Goal: Task Accomplishment & Management: Check status

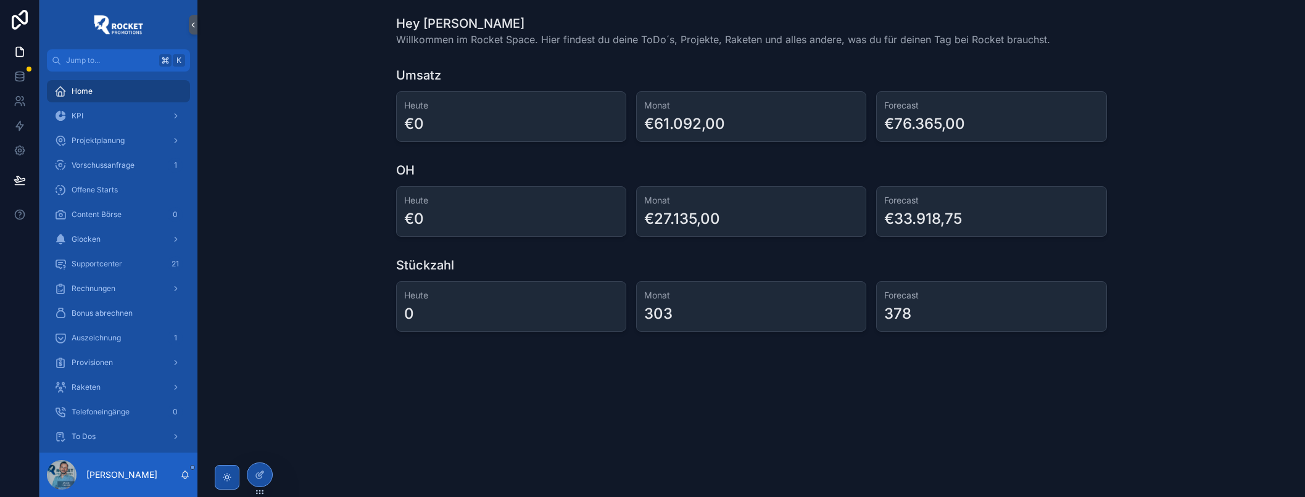
click at [118, 163] on span "Vorschussanfrage" at bounding box center [103, 165] width 63 height 10
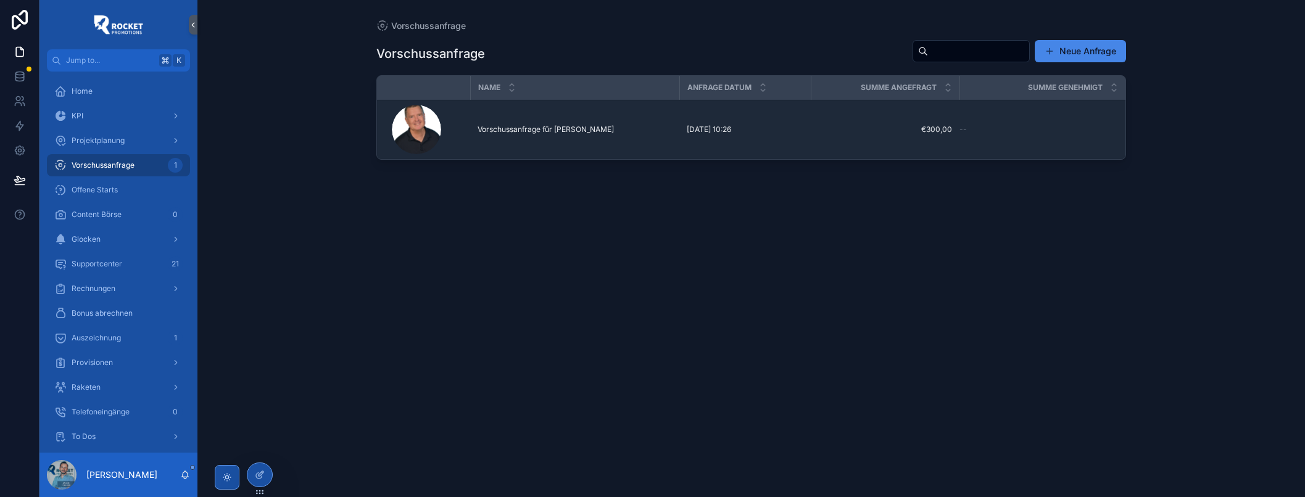
click at [798, 128] on div "[DATE] 10:26 [DATE] 10:26" at bounding box center [745, 130] width 117 height 10
